Goal: Transaction & Acquisition: Subscribe to service/newsletter

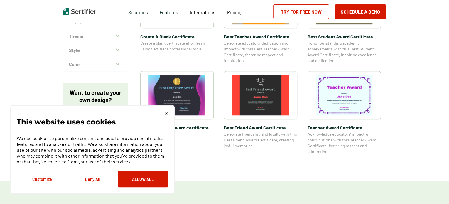
scroll to position [145, 0]
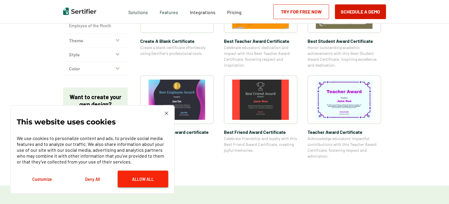
drag, startPoint x: 248, startPoint y: 128, endPoint x: 139, endPoint y: 177, distance: 119.4
click at [139, 177] on button "Allow All" at bounding box center [143, 178] width 50 height 17
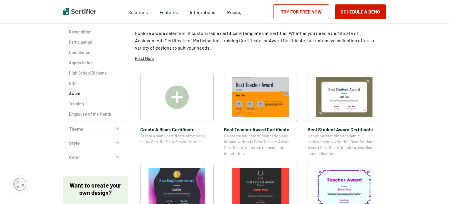
scroll to position [57, 0]
click at [177, 103] on img at bounding box center [176, 97] width 23 height 23
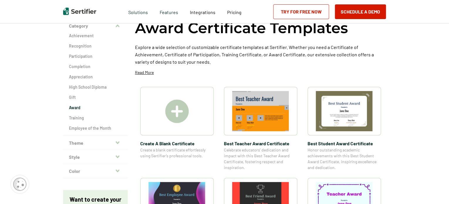
scroll to position [10, 0]
